Goal: Find specific page/section: Find specific page/section

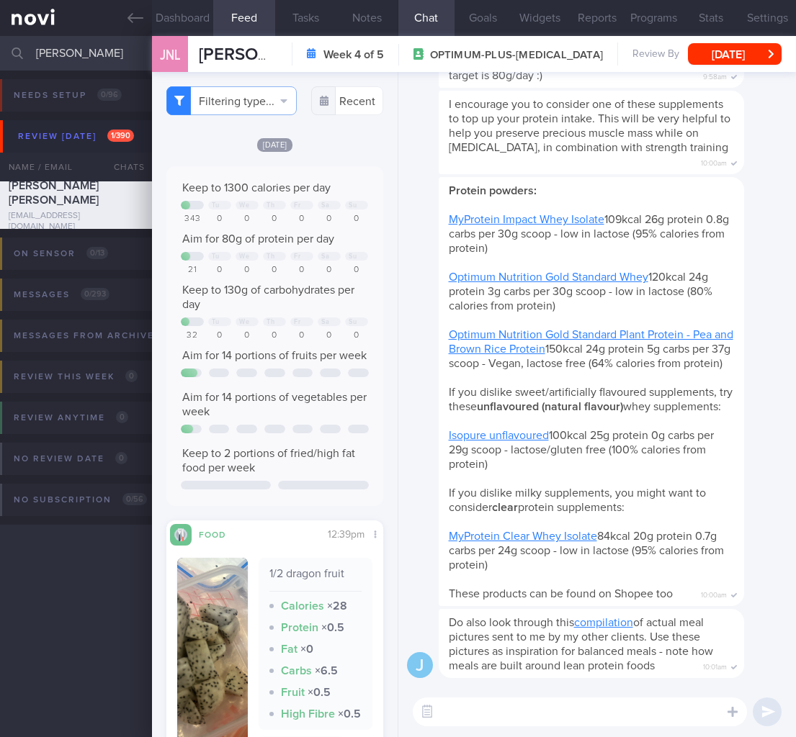
select select "8"
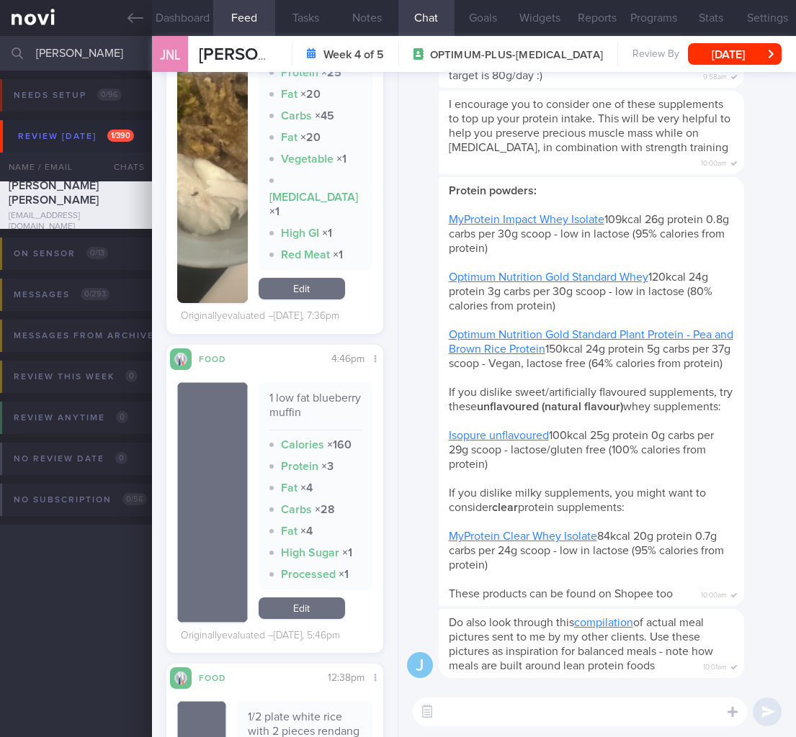
drag, startPoint x: 105, startPoint y: 57, endPoint x: -150, endPoint y: 45, distance: 255.1
click at [0, 45] on html "You are offline! Some functionality will be unavailable Patients New Users Coac…" at bounding box center [398, 368] width 796 height 737
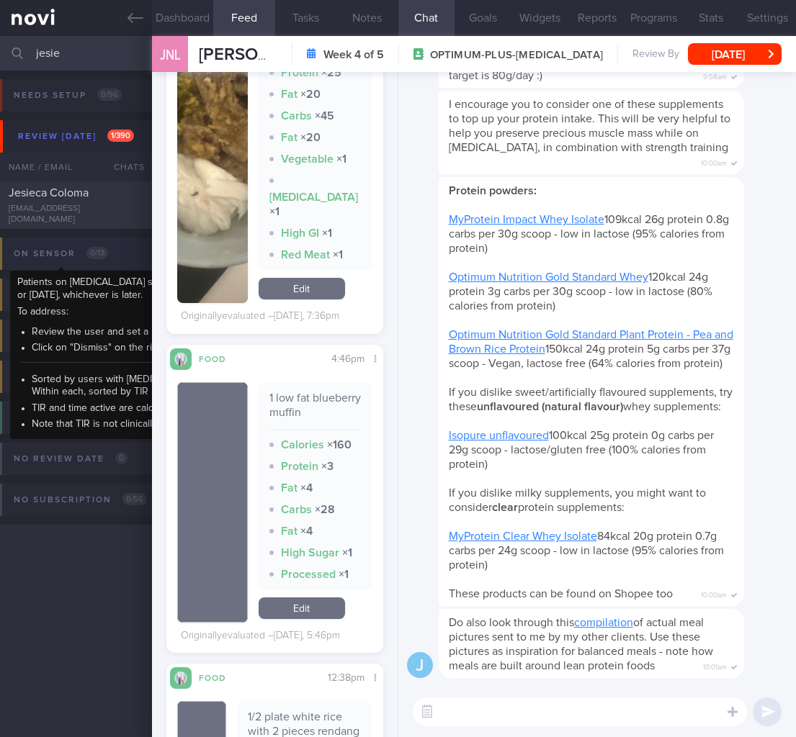
type input "jesie"
click at [40, 248] on div "On sensor 0 / 13" at bounding box center [61, 253] width 102 height 19
click at [40, 227] on div "Jesieca Coloma [EMAIL_ADDRESS][DOMAIN_NAME] [DATE] [DATE] OPTIMUM-PLUS-[MEDICAL…" at bounding box center [398, 205] width 796 height 48
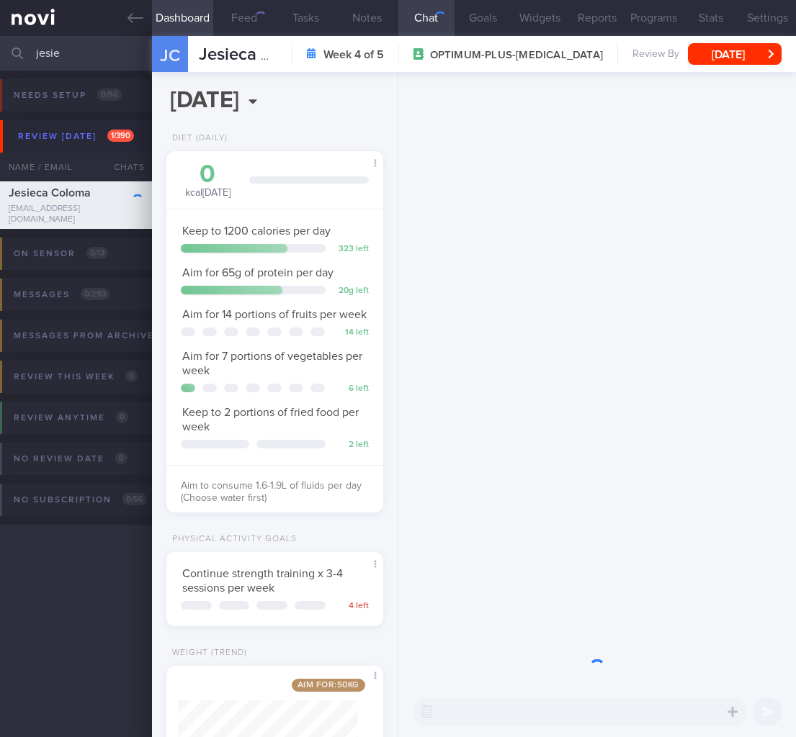
scroll to position [110, 179]
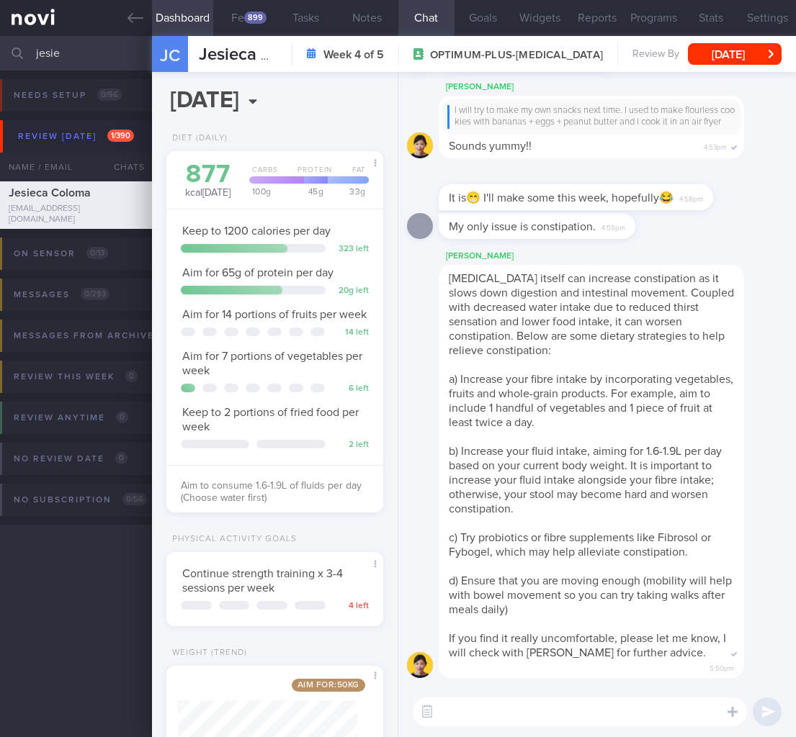
click at [702, 619] on div "[MEDICAL_DATA] itself can increase constipation as it slows down digestion and …" at bounding box center [590, 472] width 305 height 414
